Goal: Browse casually

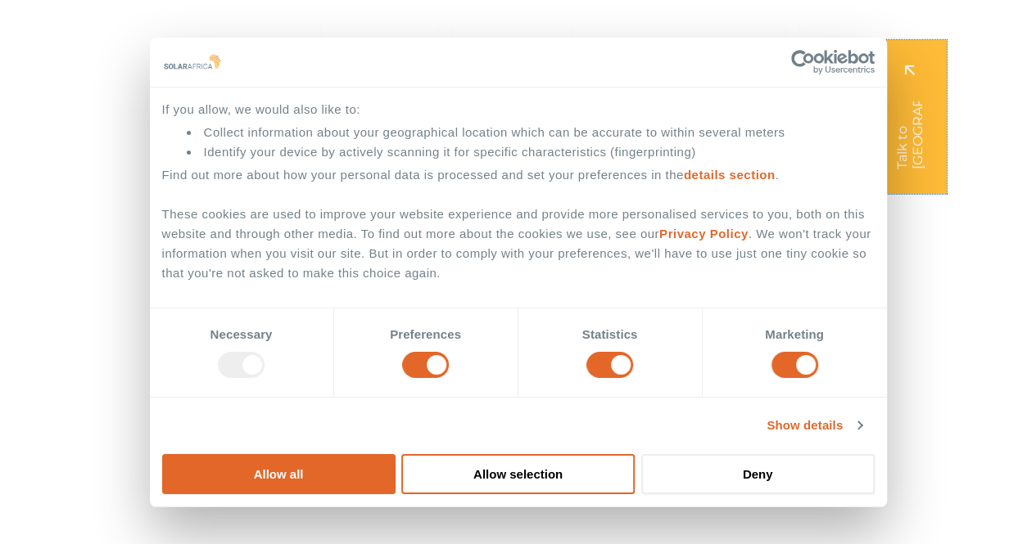
click at [908, 141] on link at bounding box center [910, 117] width 74 height 154
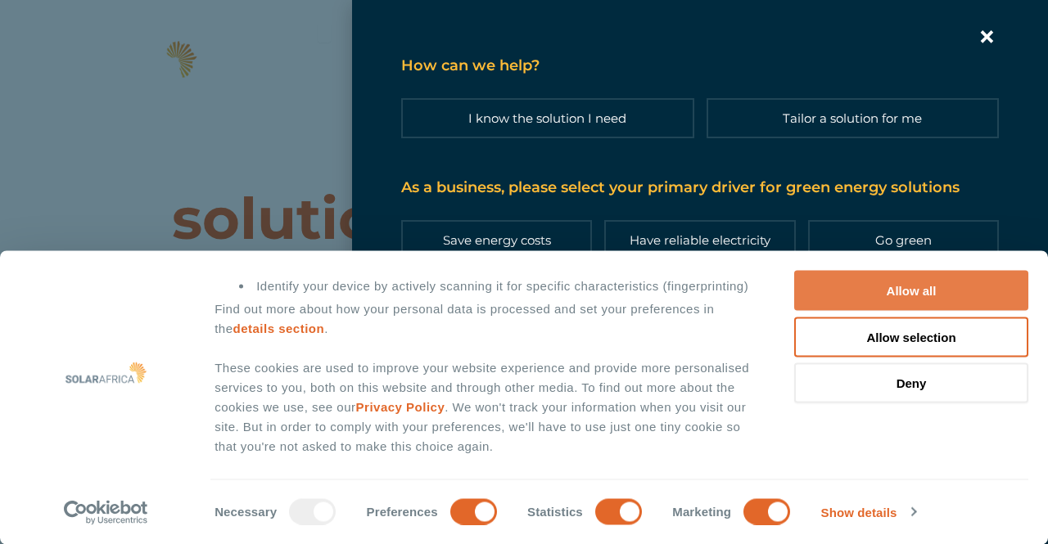
click at [981, 292] on button "Allow all" at bounding box center [911, 291] width 234 height 40
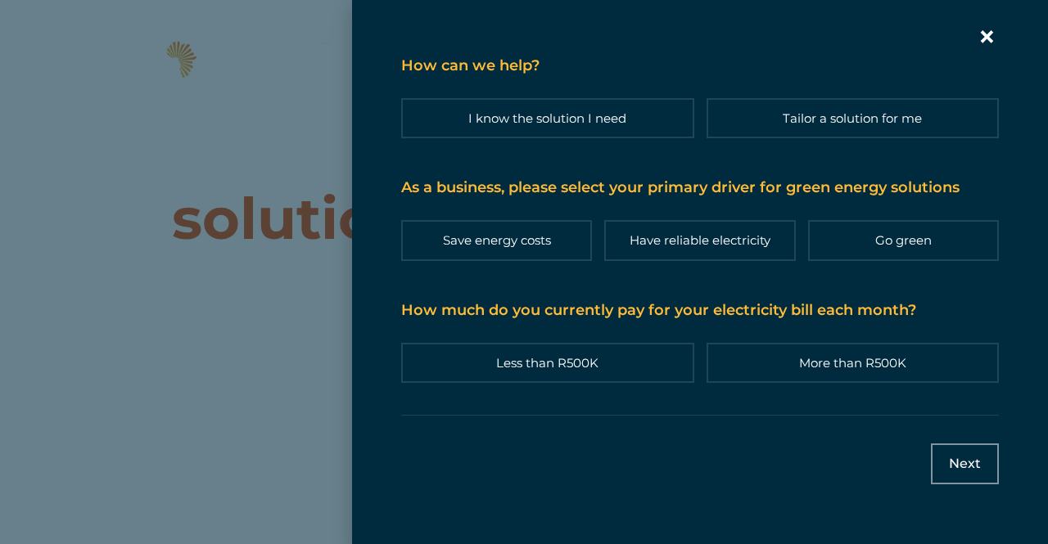
click at [994, 40] on icon "Contact form | Slide-in" at bounding box center [986, 37] width 25 height 25
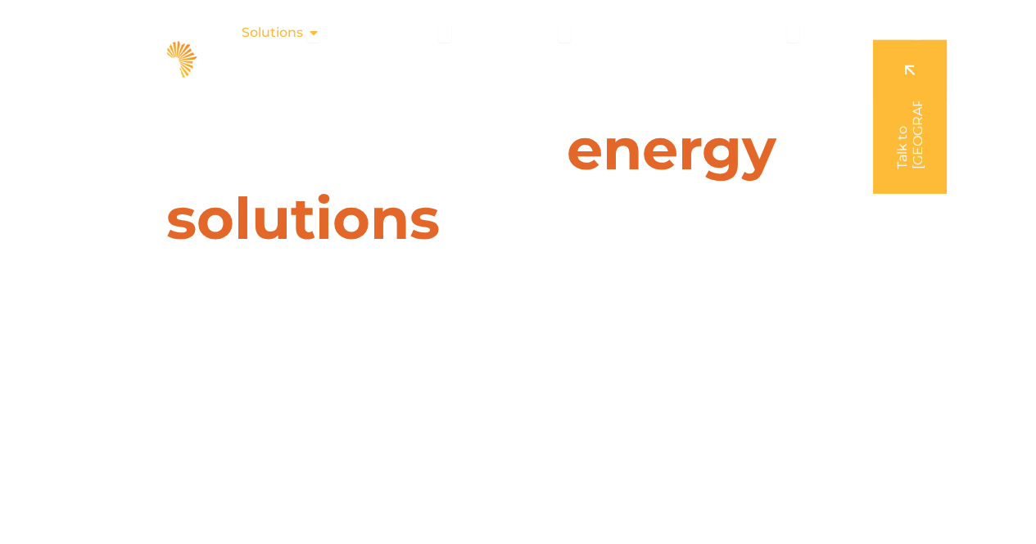
click at [279, 28] on span "Solutions" at bounding box center [272, 33] width 61 height 20
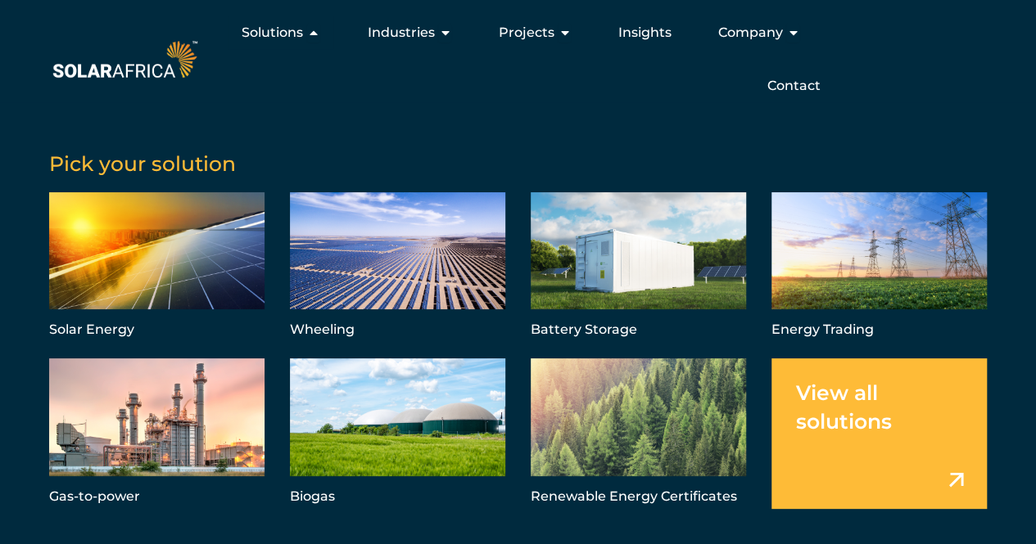
scroll to position [2948, 0]
click at [443, 31] on icon "Menu" at bounding box center [444, 32] width 13 height 13
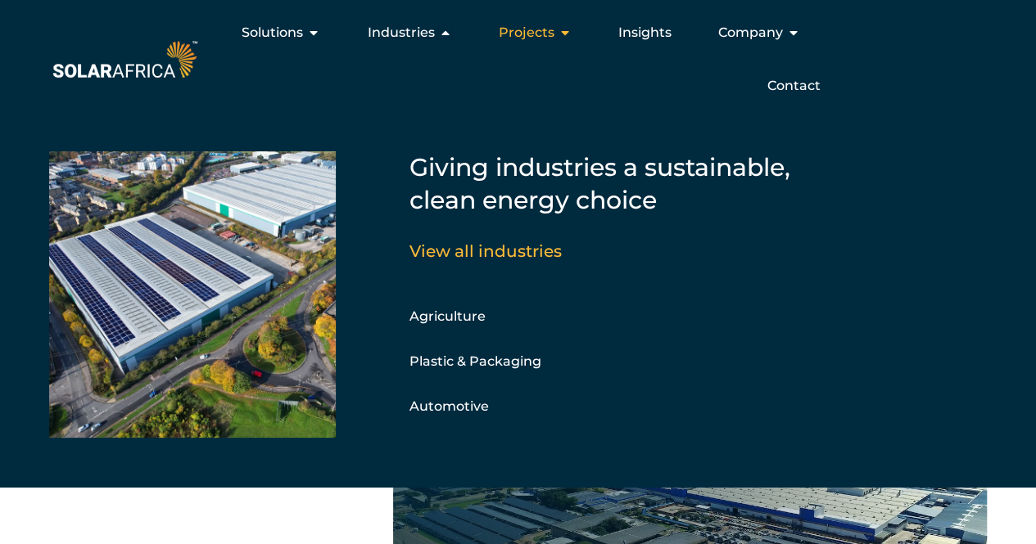
click at [558, 30] on icon "Menu" at bounding box center [564, 32] width 13 height 13
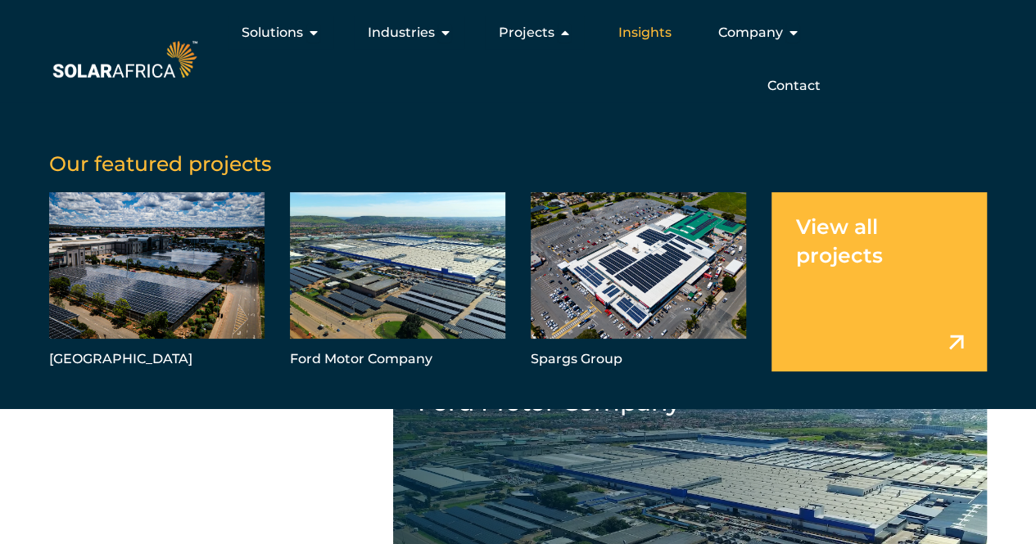
click at [645, 30] on span "Insights" at bounding box center [643, 33] width 53 height 20
click at [758, 32] on span "Company" at bounding box center [749, 33] width 65 height 20
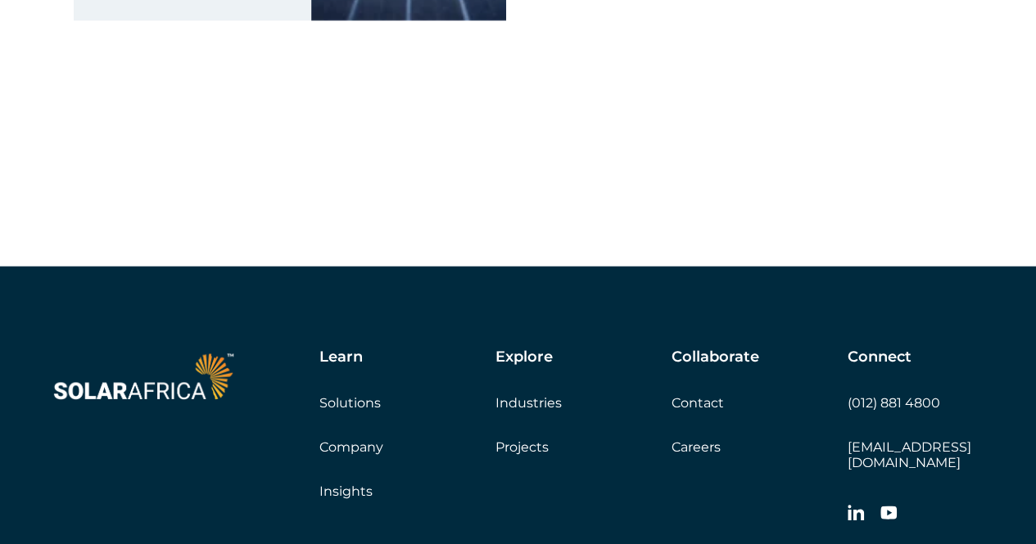
scroll to position [11014, 0]
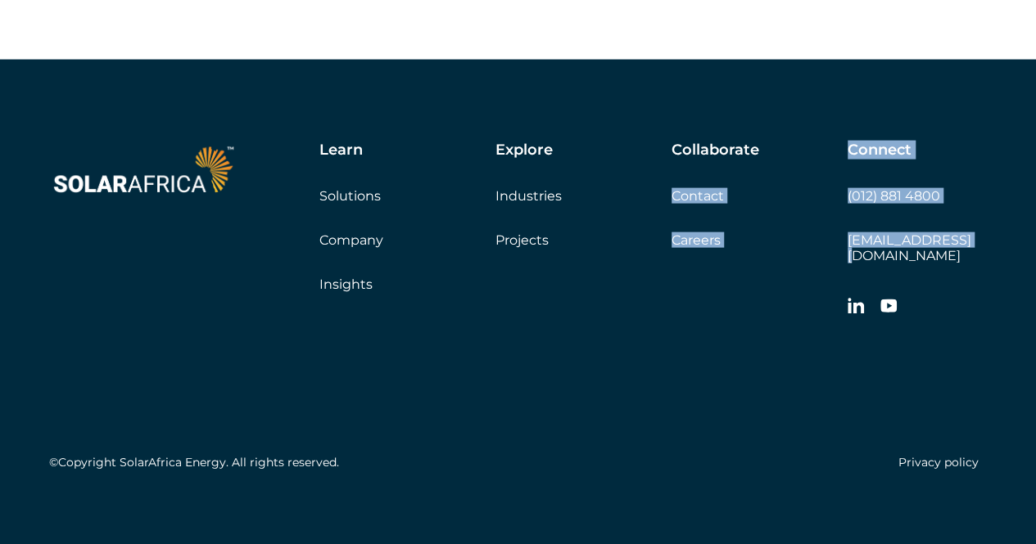
copy div "Contact Careers Get a quote Connect (012) 881 4800 info@solarafrica"
drag, startPoint x: 847, startPoint y: 238, endPoint x: 950, endPoint y: 242, distance: 103.2
click at [950, 242] on div "Learn Solutions Company Insights Explore Industries Projects Collaborate Contac…" at bounding box center [625, 233] width 721 height 183
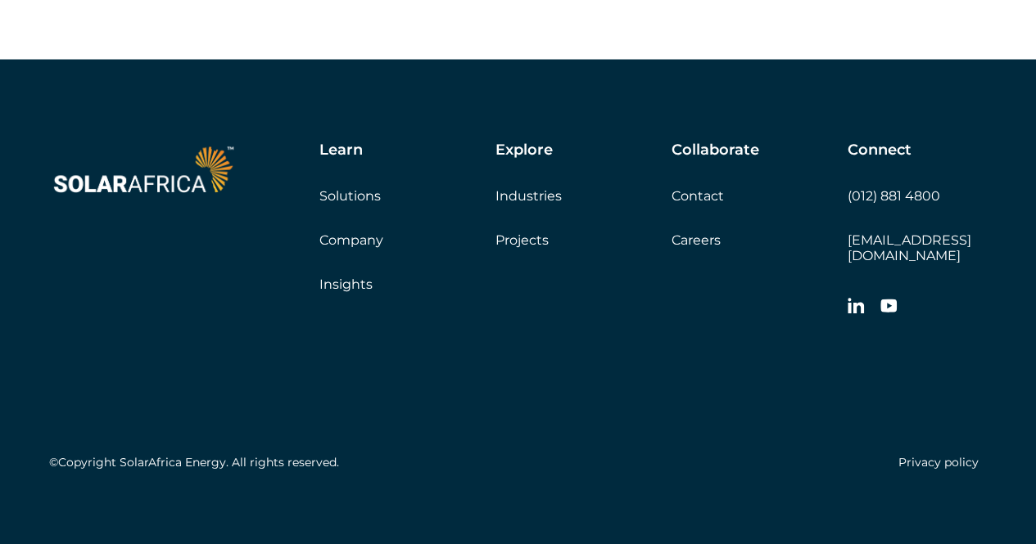
click at [999, 238] on div "Learn Solutions Company Insights Explore Industries Projects Collaborate Contac…" at bounding box center [518, 310] width 1036 height 500
copy link "[EMAIL_ADDRESS][DOMAIN_NAME]"
drag, startPoint x: 988, startPoint y: 242, endPoint x: 847, endPoint y: 244, distance: 140.8
click at [847, 244] on div "Learn Solutions Company Insights Explore Industries Projects Collaborate Contac…" at bounding box center [518, 310] width 1036 height 500
click at [894, 300] on icon at bounding box center [888, 306] width 16 height 13
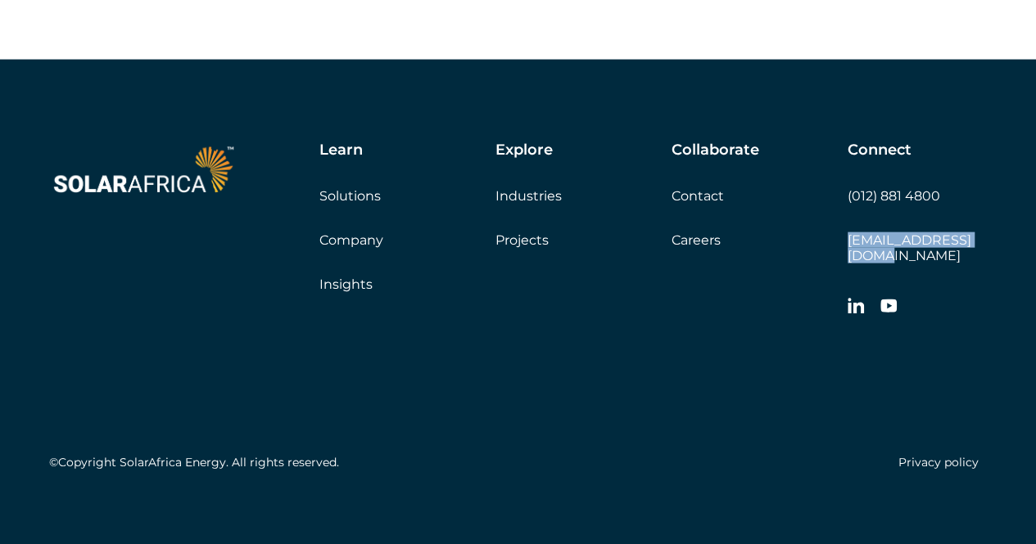
click at [852, 298] on icon at bounding box center [855, 306] width 16 height 16
click at [798, 272] on div "Learn Solutions Company Insights Explore Industries Projects Collaborate Contac…" at bounding box center [625, 233] width 721 height 183
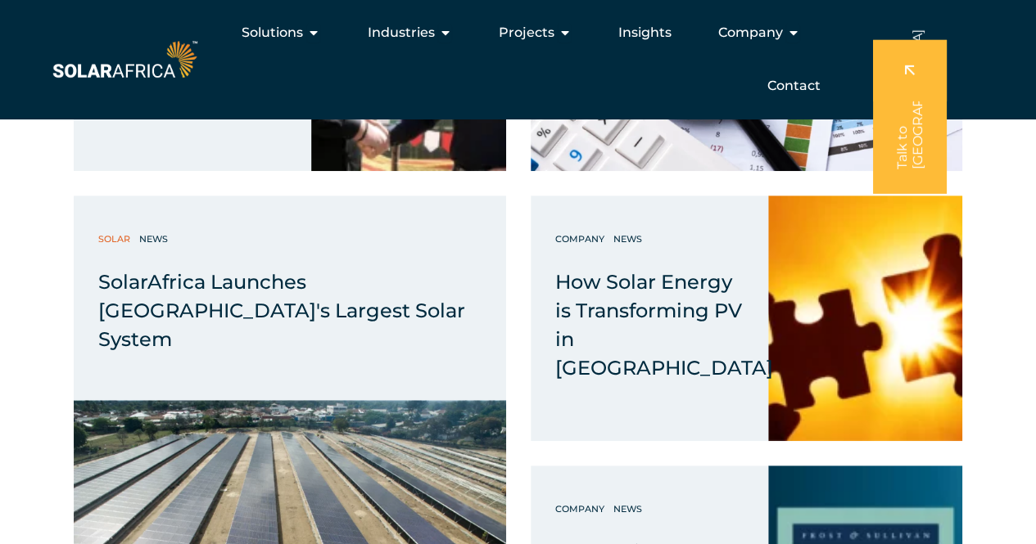
scroll to position [9458, 0]
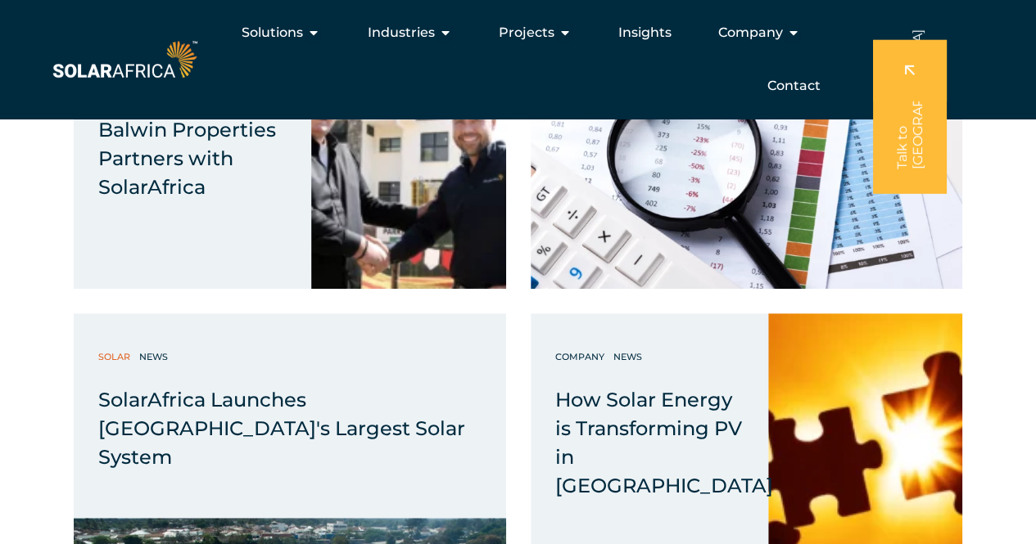
click at [893, 107] on link at bounding box center [910, 117] width 74 height 154
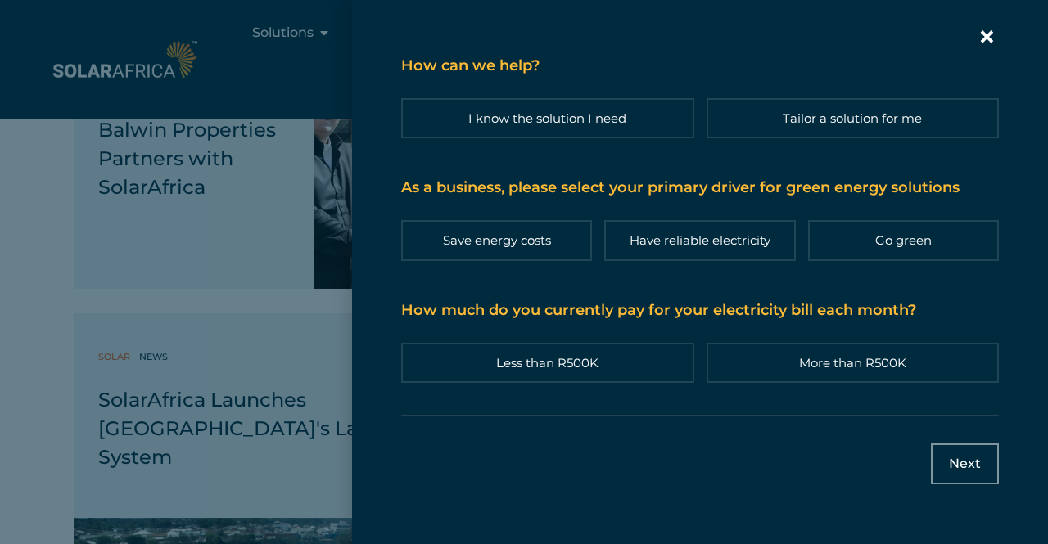
click at [986, 38] on icon "Contact form | Slide-in" at bounding box center [987, 36] width 13 height 13
